Goal: Complete application form

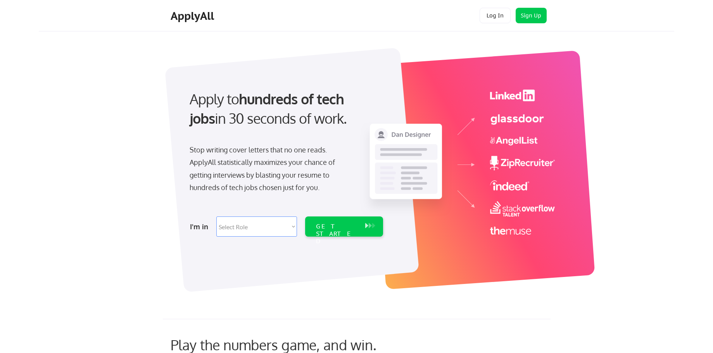
click at [281, 224] on select "Select Role Software Engineering Product Management Customer Success Sales UI/U…" at bounding box center [256, 226] width 81 height 20
select select ""hr_recruiting""
click at [216, 216] on select "Select Role Software Engineering Product Management Customer Success Sales UI/U…" at bounding box center [256, 226] width 81 height 20
select select ""hr_recruiting""
click at [328, 224] on div "GET STARTED" at bounding box center [336, 234] width 41 height 22
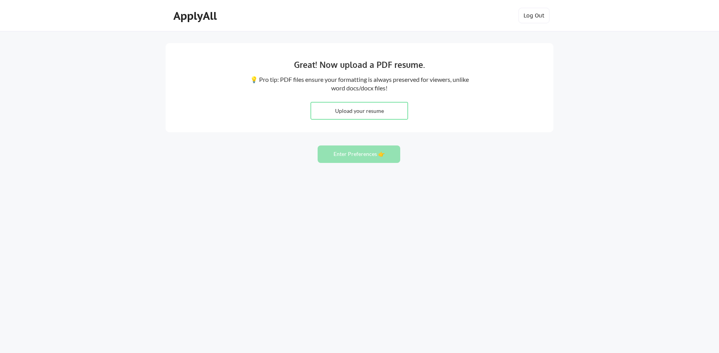
click at [382, 112] on input "file" at bounding box center [359, 110] width 97 height 17
type input "C:\fakepath\Nida Javed Resume.pdf"
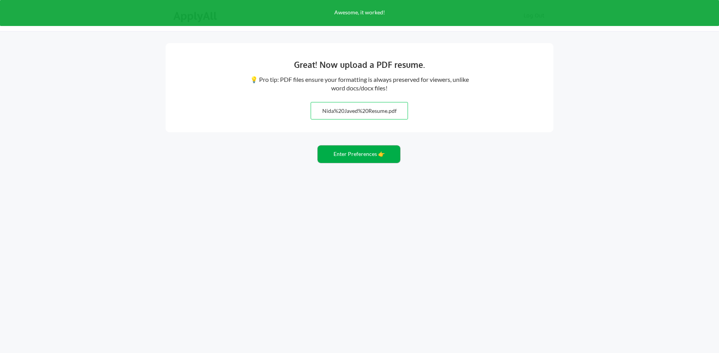
click at [385, 155] on button "Enter Preferences 👉" at bounding box center [359, 153] width 83 height 17
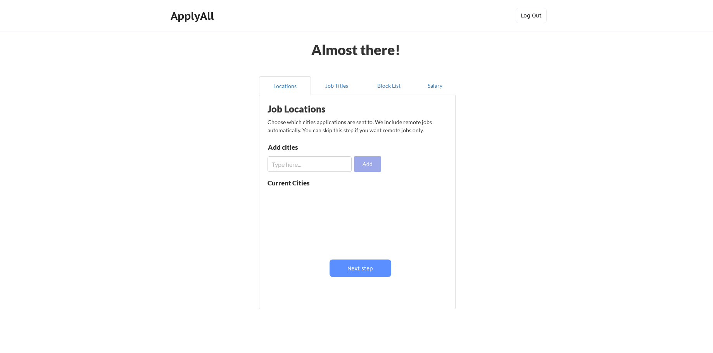
click at [373, 166] on button "Add" at bounding box center [367, 164] width 27 height 16
click at [316, 167] on input "input" at bounding box center [310, 164] width 84 height 16
click at [360, 265] on button "Next step" at bounding box center [361, 267] width 62 height 17
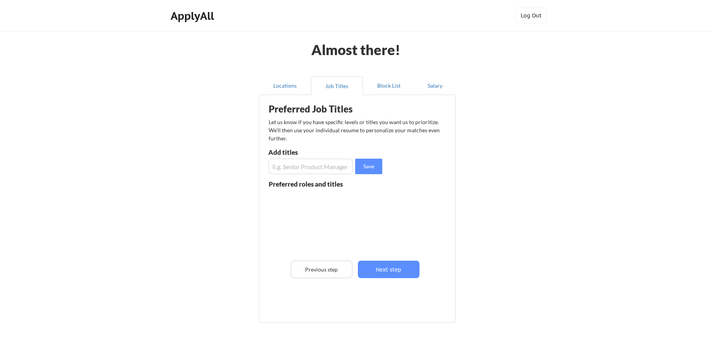
click at [328, 167] on input "input" at bounding box center [310, 167] width 85 height 16
type input "senior recruiter"
click at [363, 166] on button "Save" at bounding box center [368, 167] width 27 height 16
click at [333, 164] on input "input" at bounding box center [310, 167] width 85 height 16
type input "senior technical recruiter"
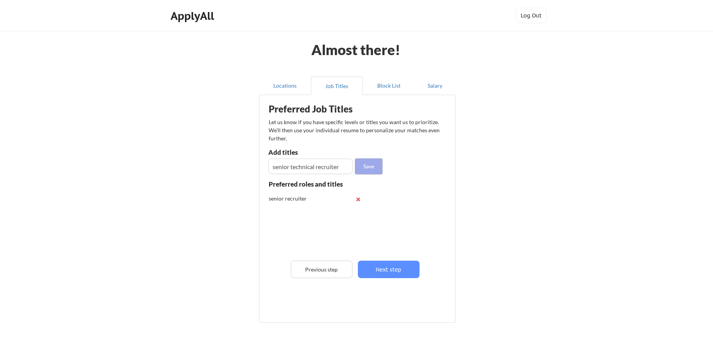
click at [359, 167] on button "Save" at bounding box center [368, 167] width 27 height 16
click at [317, 168] on input "input" at bounding box center [310, 167] width 85 height 16
type input "senior cyber recruiter"
click at [361, 165] on button "Save" at bounding box center [368, 167] width 27 height 16
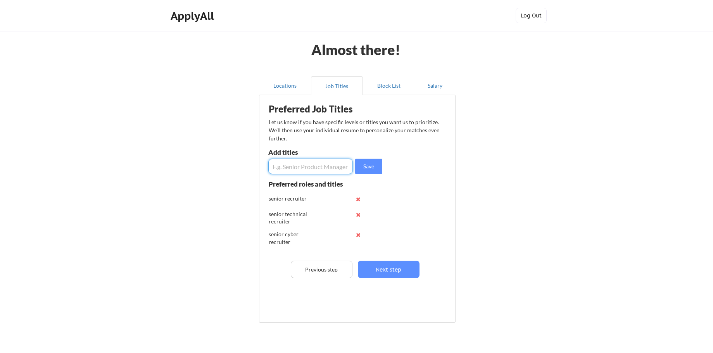
click at [325, 164] on input "input" at bounding box center [310, 167] width 85 height 16
type input "talent partner"
click at [361, 168] on button "Save" at bounding box center [368, 167] width 27 height 16
click at [316, 168] on input "input" at bounding box center [310, 167] width 85 height 16
type input "senior talent partner"
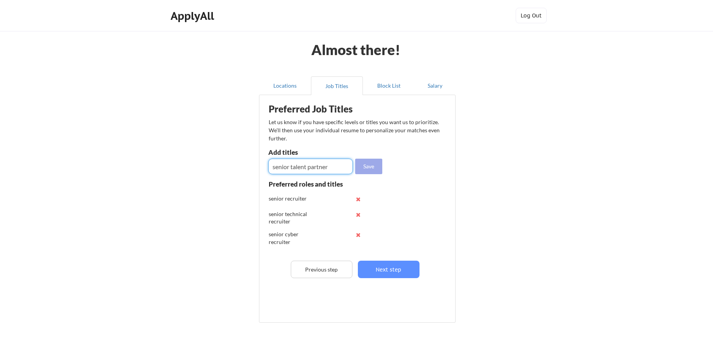
click at [361, 169] on button "Save" at bounding box center [368, 167] width 27 height 16
click at [333, 166] on input "input" at bounding box center [310, 167] width 85 height 16
type input "talent acquision partner"
click at [368, 163] on button "Save" at bounding box center [368, 167] width 27 height 16
click at [329, 165] on input "input" at bounding box center [310, 167] width 85 height 16
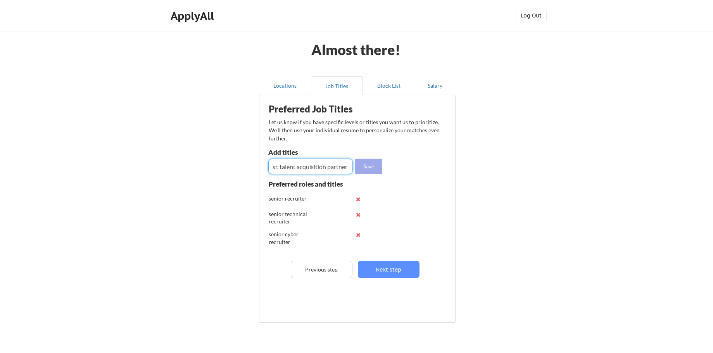
type input "sr. talent acquisition partner"
click at [376, 168] on button "Save" at bounding box center [368, 167] width 27 height 16
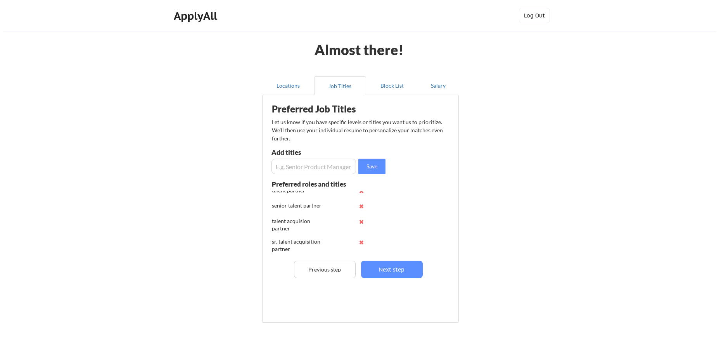
scroll to position [82, 0]
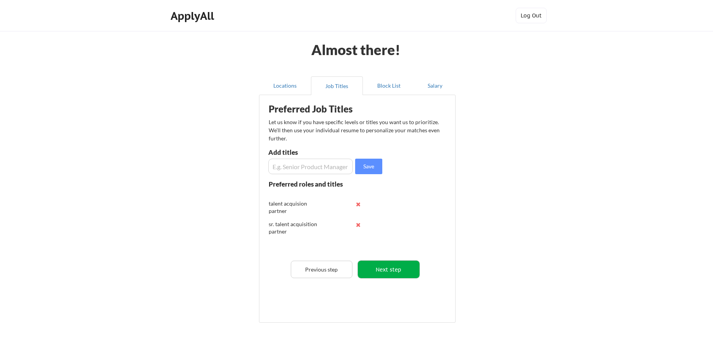
click at [399, 270] on button "Next step" at bounding box center [389, 269] width 62 height 17
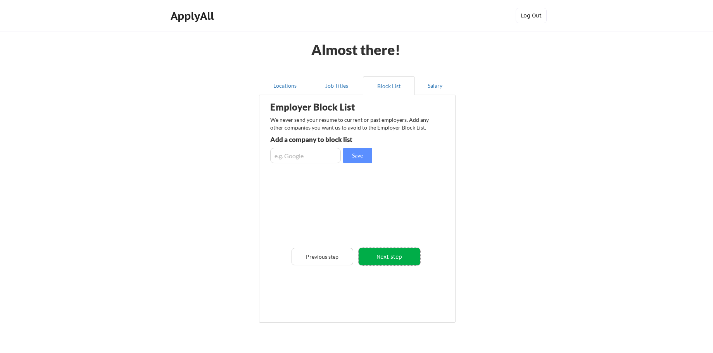
click at [391, 252] on button "Next step" at bounding box center [390, 256] width 62 height 17
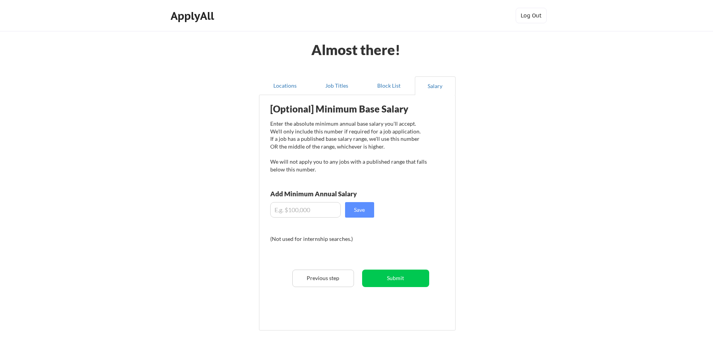
click at [325, 210] on input "input" at bounding box center [305, 210] width 71 height 16
type input "$130,000"
click at [362, 211] on button "Save" at bounding box center [359, 210] width 29 height 16
click at [397, 276] on button "Submit" at bounding box center [395, 277] width 67 height 17
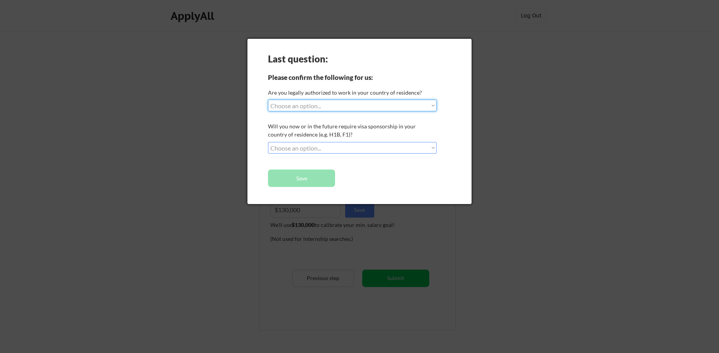
click at [357, 106] on select "Choose an option... Yes, I am a US Citizen Yes, I am a Canadian Citizen Yes, I …" at bounding box center [352, 106] width 169 height 12
select select ""yes__i_am_a_us_citizen""
click at [268, 100] on select "Choose an option... Yes, I am a US Citizen Yes, I am a Canadian Citizen Yes, I …" at bounding box center [352, 106] width 169 height 12
click at [351, 146] on select "Choose an option... No, I will not need sponsorship Yes, I will need sponsorship" at bounding box center [352, 148] width 169 height 12
select select ""no__i_will_not_need_sponsorship""
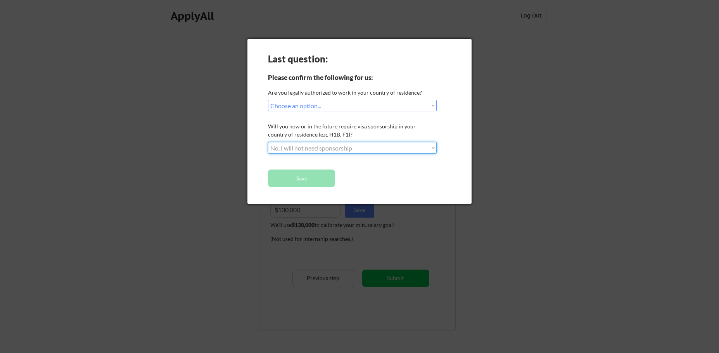
click at [268, 142] on select "Choose an option... No, I will not need sponsorship Yes, I will need sponsorship" at bounding box center [352, 148] width 169 height 12
click at [322, 176] on button "Save" at bounding box center [301, 177] width 67 height 17
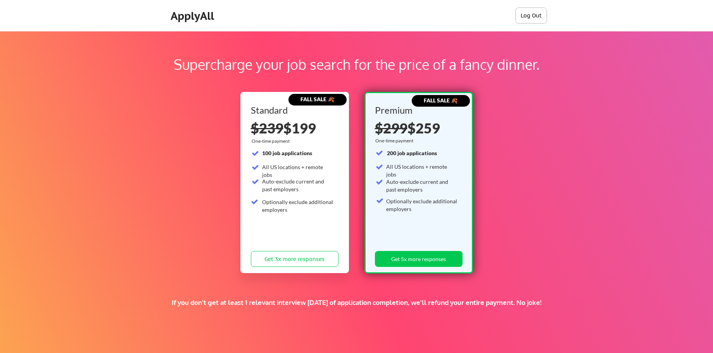
click at [530, 20] on button "Log Out" at bounding box center [531, 16] width 31 height 16
